Goal: Browse casually

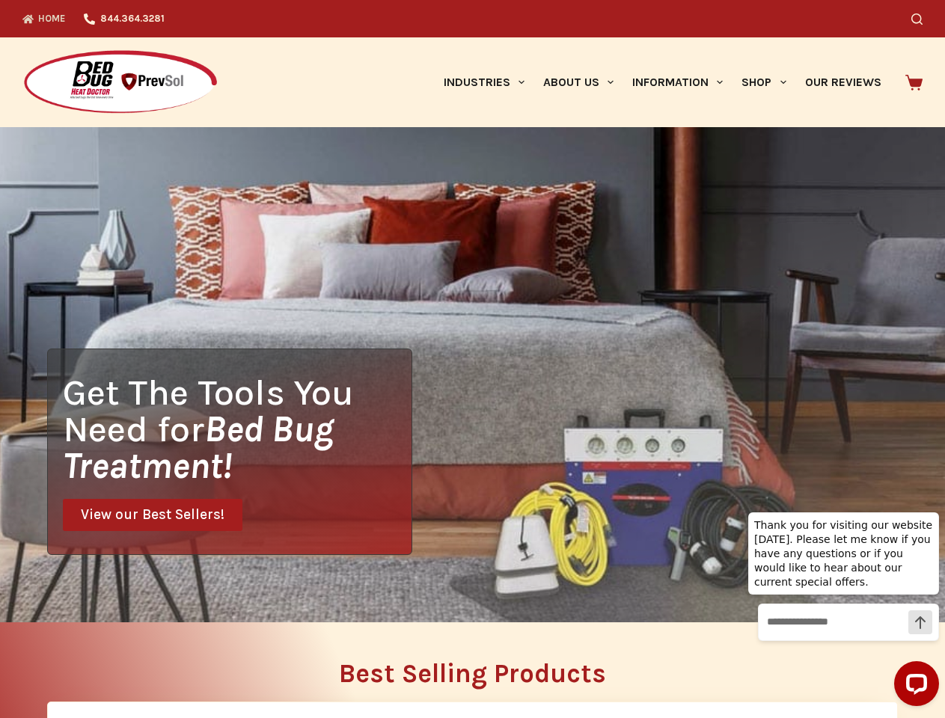
click at [472, 359] on div "Get The Tools You Need for Bed Bug Treatment! View our Best Sellers!" at bounding box center [472, 374] width 945 height 495
click at [922, 19] on icon "Search" at bounding box center [916, 18] width 11 height 11
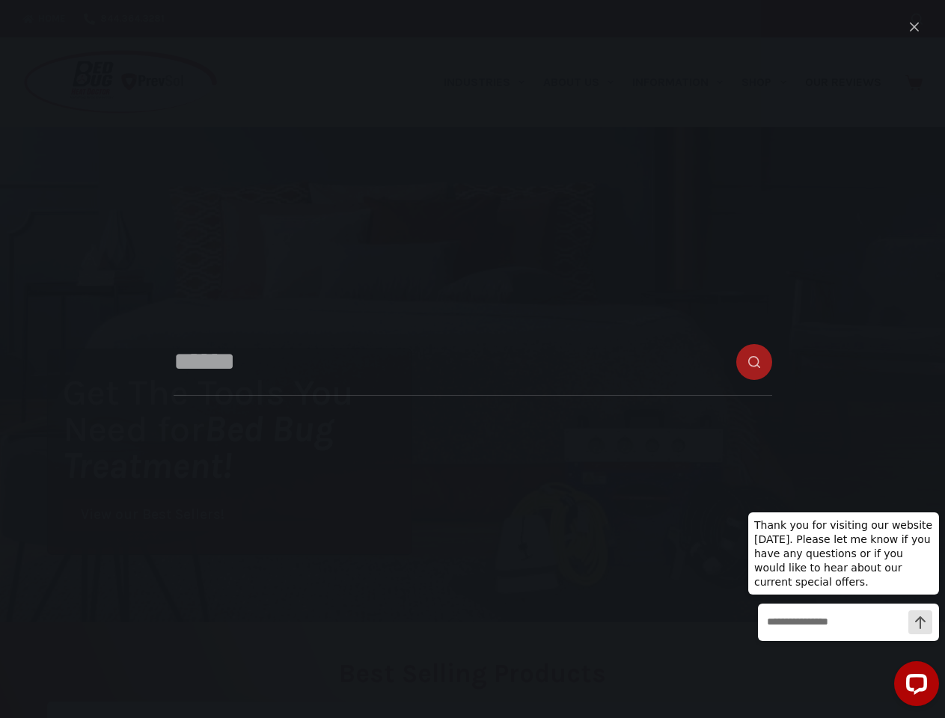
click at [489, 82] on link "Industries" at bounding box center [483, 82] width 99 height 90
click at [584, 82] on link "About Us" at bounding box center [577, 82] width 89 height 90
click at [684, 82] on link "Information" at bounding box center [677, 82] width 109 height 90
click at [770, 82] on link "Shop" at bounding box center [763, 82] width 63 height 90
